Goal: Task Accomplishment & Management: Manage account settings

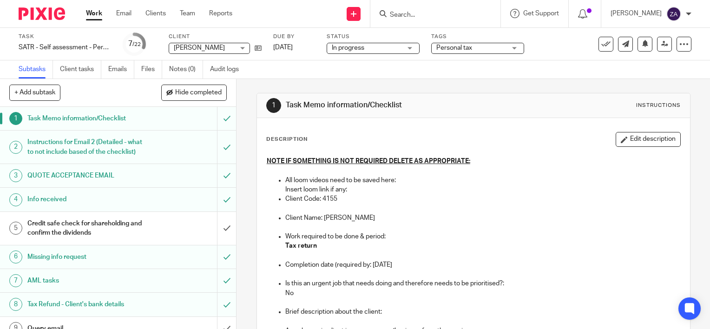
scroll to position [186, 0]
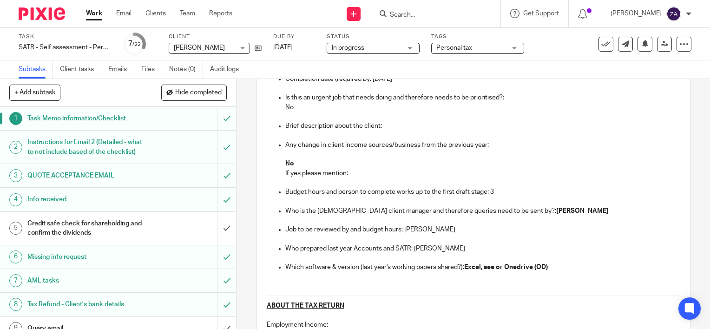
click at [90, 15] on link "Work" at bounding box center [94, 13] width 16 height 9
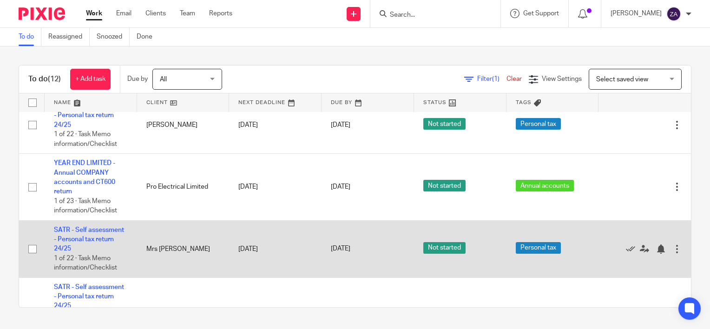
scroll to position [619, 0]
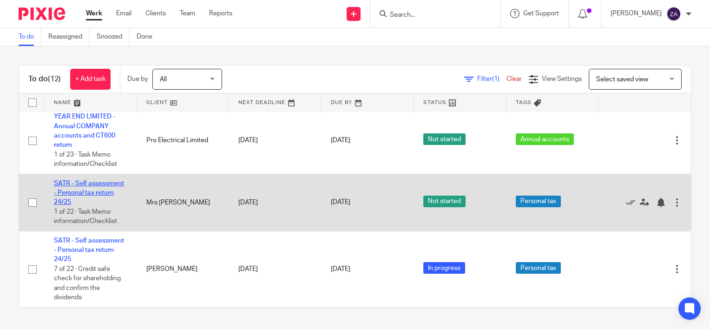
click at [87, 202] on link "SATR - Self assessment - Personal tax return 24/25" at bounding box center [89, 193] width 70 height 26
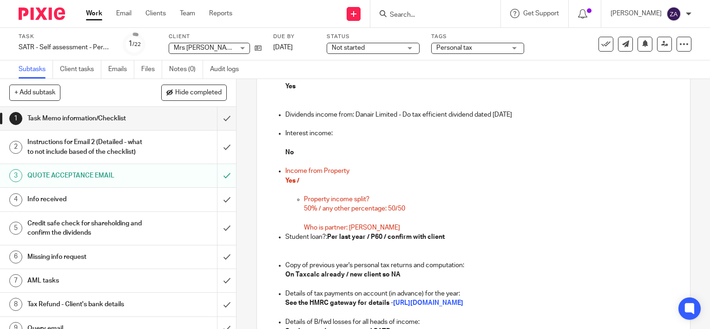
scroll to position [547, 0]
